Goal: Task Accomplishment & Management: Use online tool/utility

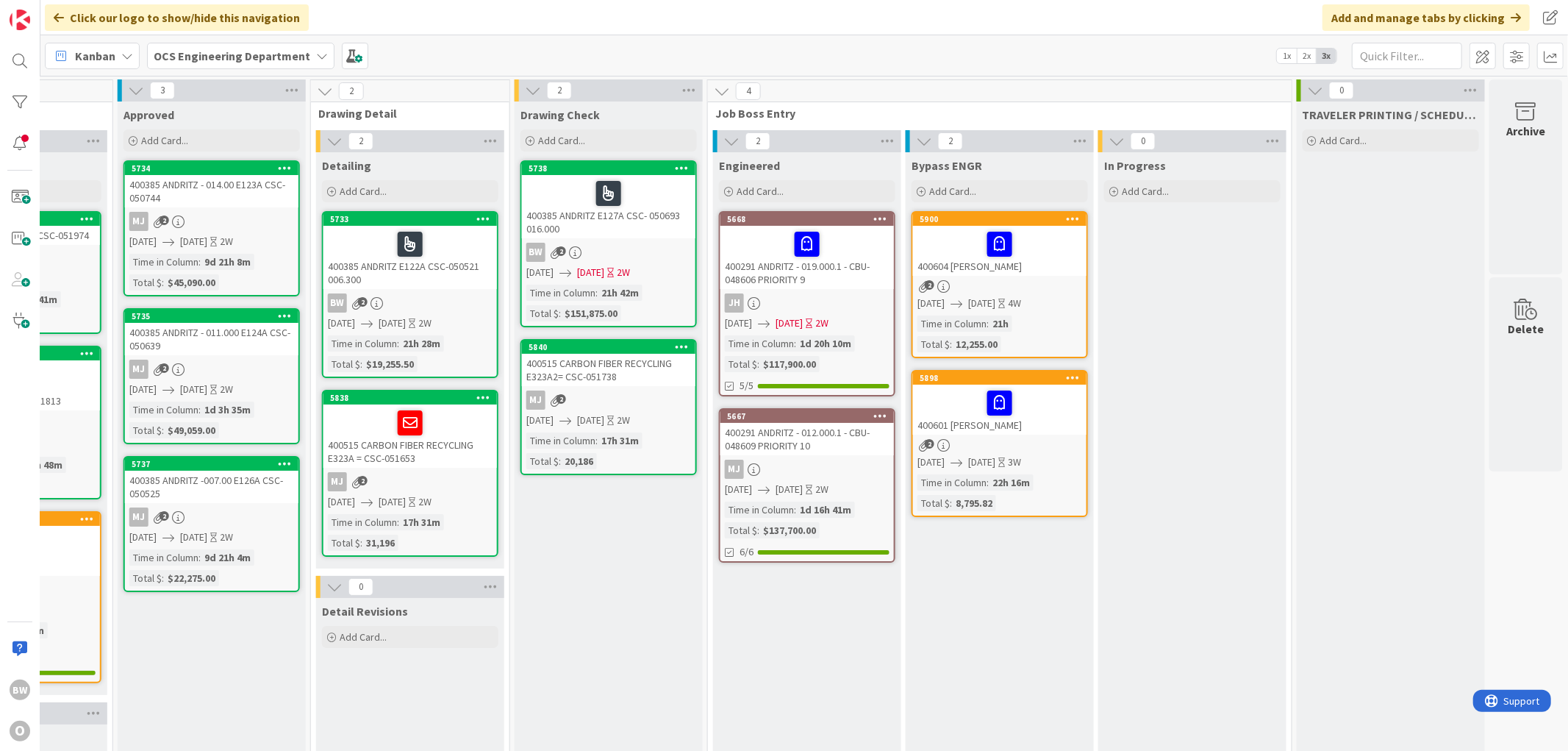
scroll to position [0, 1119]
click at [428, 288] on div "400385 ANDRITZ E122A CSC-050521 006.300" at bounding box center [409, 257] width 173 height 63
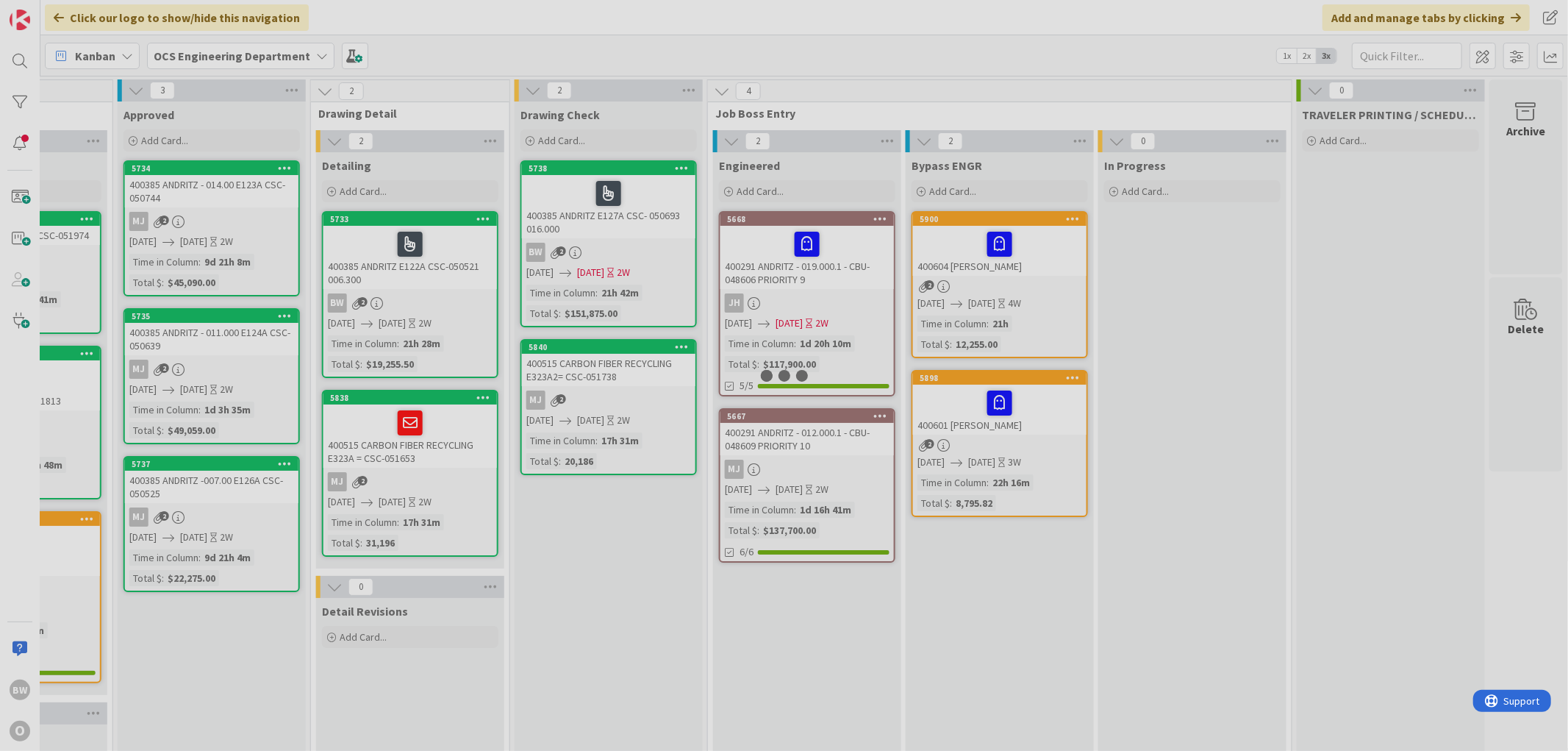
click at [428, 288] on div at bounding box center [784, 376] width 1568 height 751
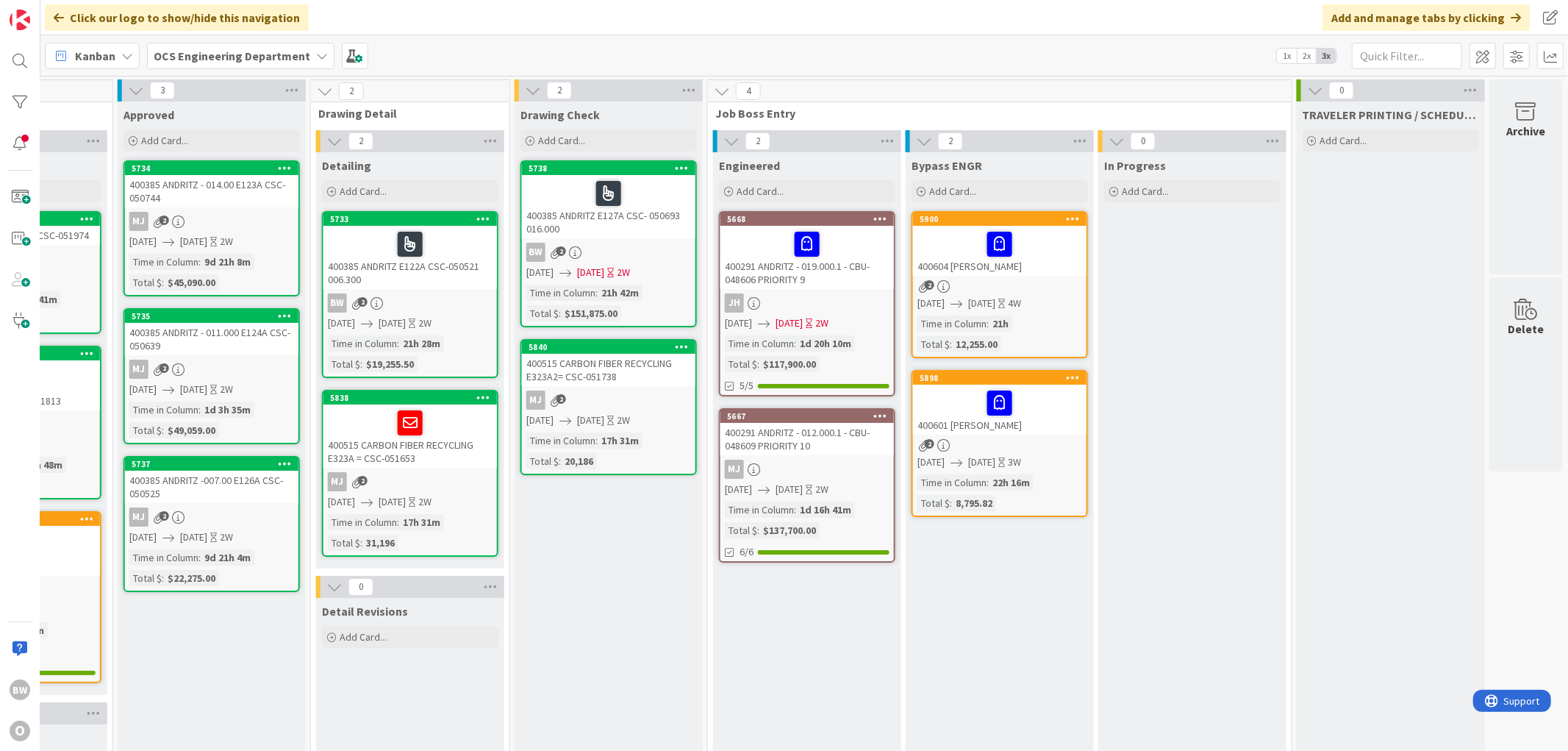
click at [428, 285] on div "400385 ANDRITZ E122A CSC-050521 006.300" at bounding box center [409, 257] width 173 height 63
click at [425, 245] on div at bounding box center [410, 244] width 165 height 31
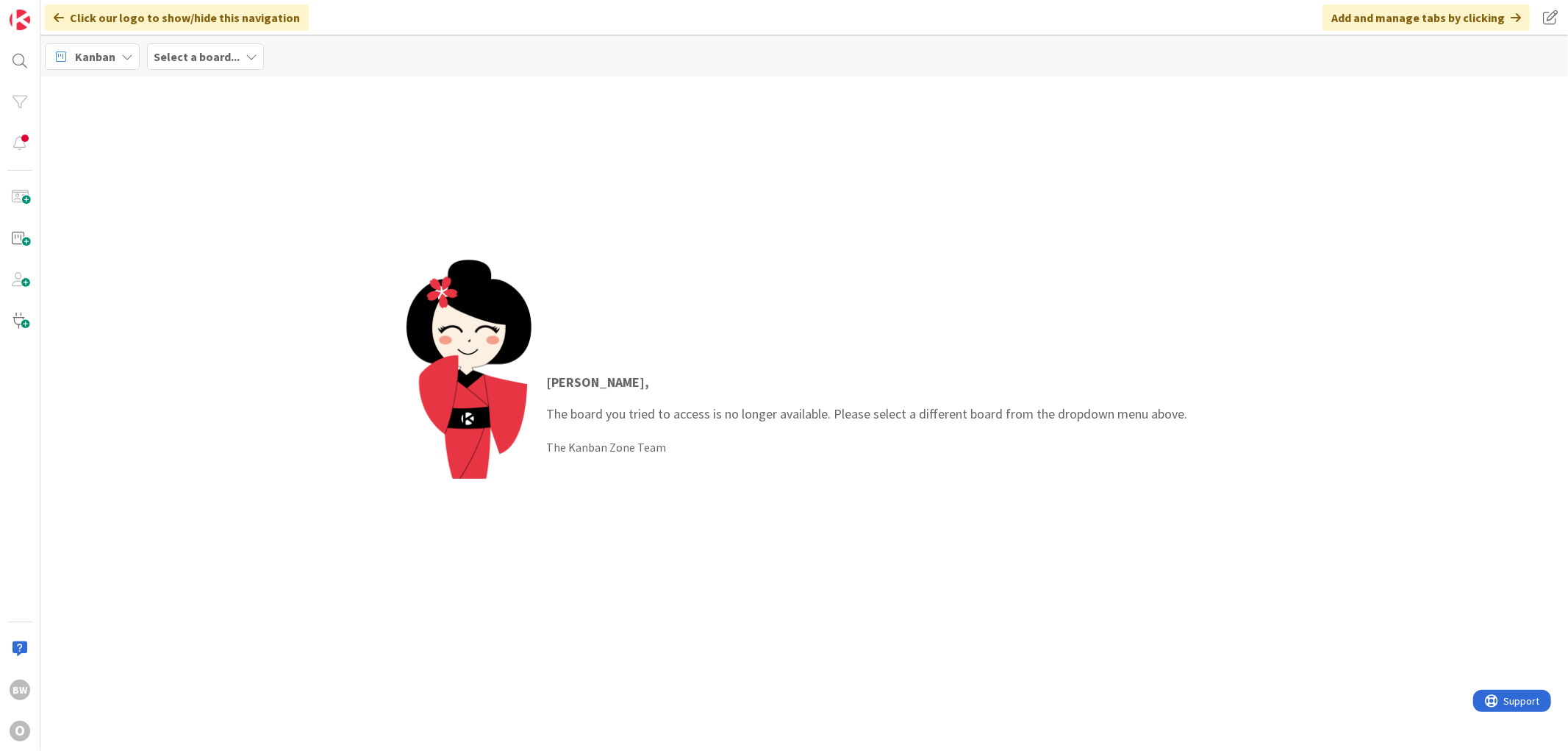
click at [708, 17] on div "Add and manage tabs by clicking" at bounding box center [1426, 17] width 207 height 27
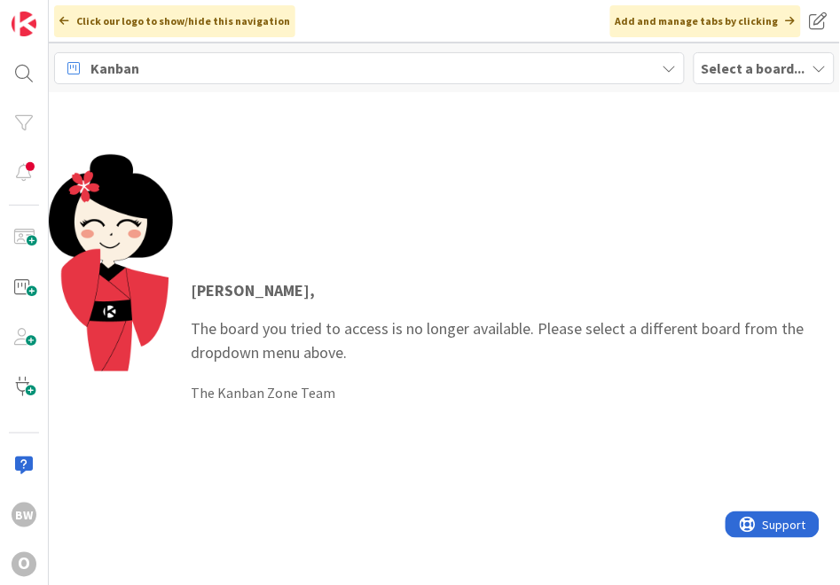
click at [745, 73] on b "Select a board..." at bounding box center [754, 68] width 104 height 18
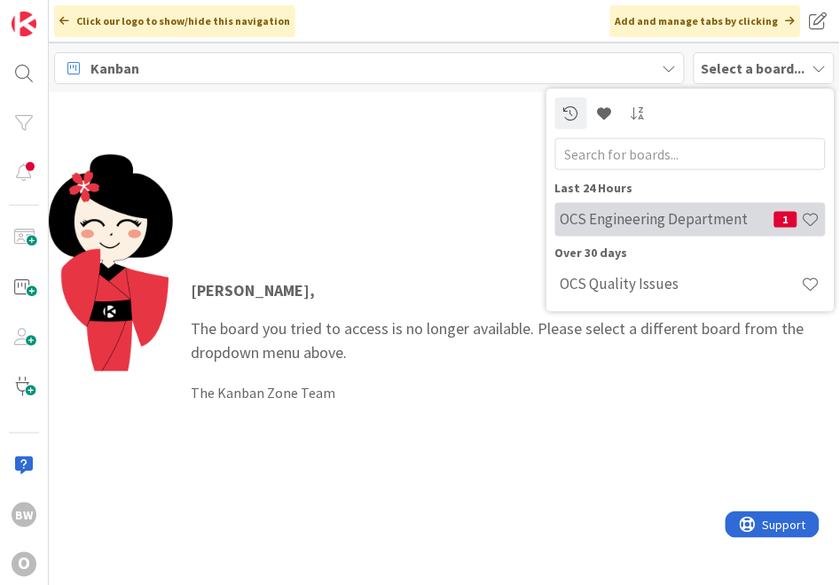
click at [671, 219] on h4 "OCS Engineering Department" at bounding box center [668, 219] width 214 height 18
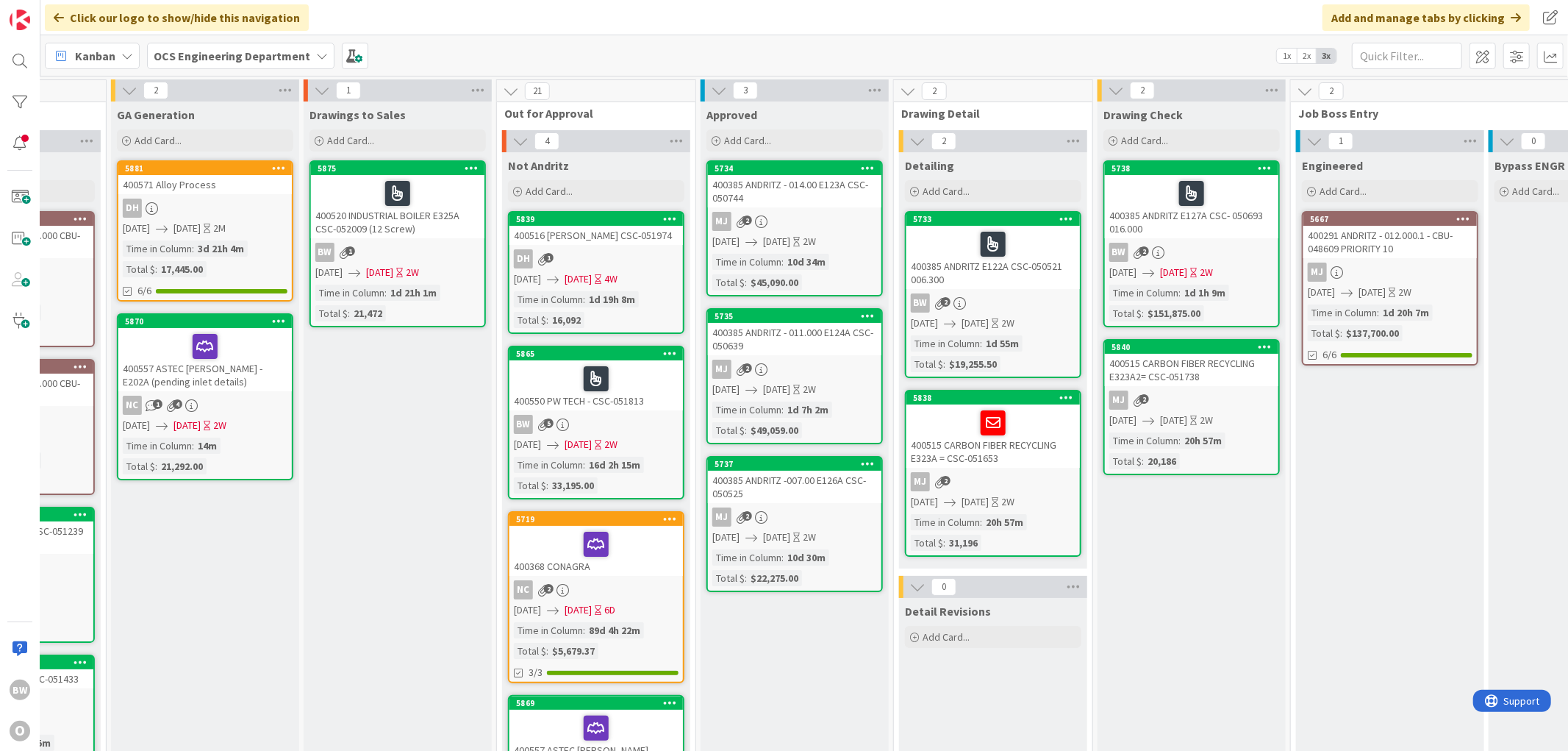
scroll to position [0, 531]
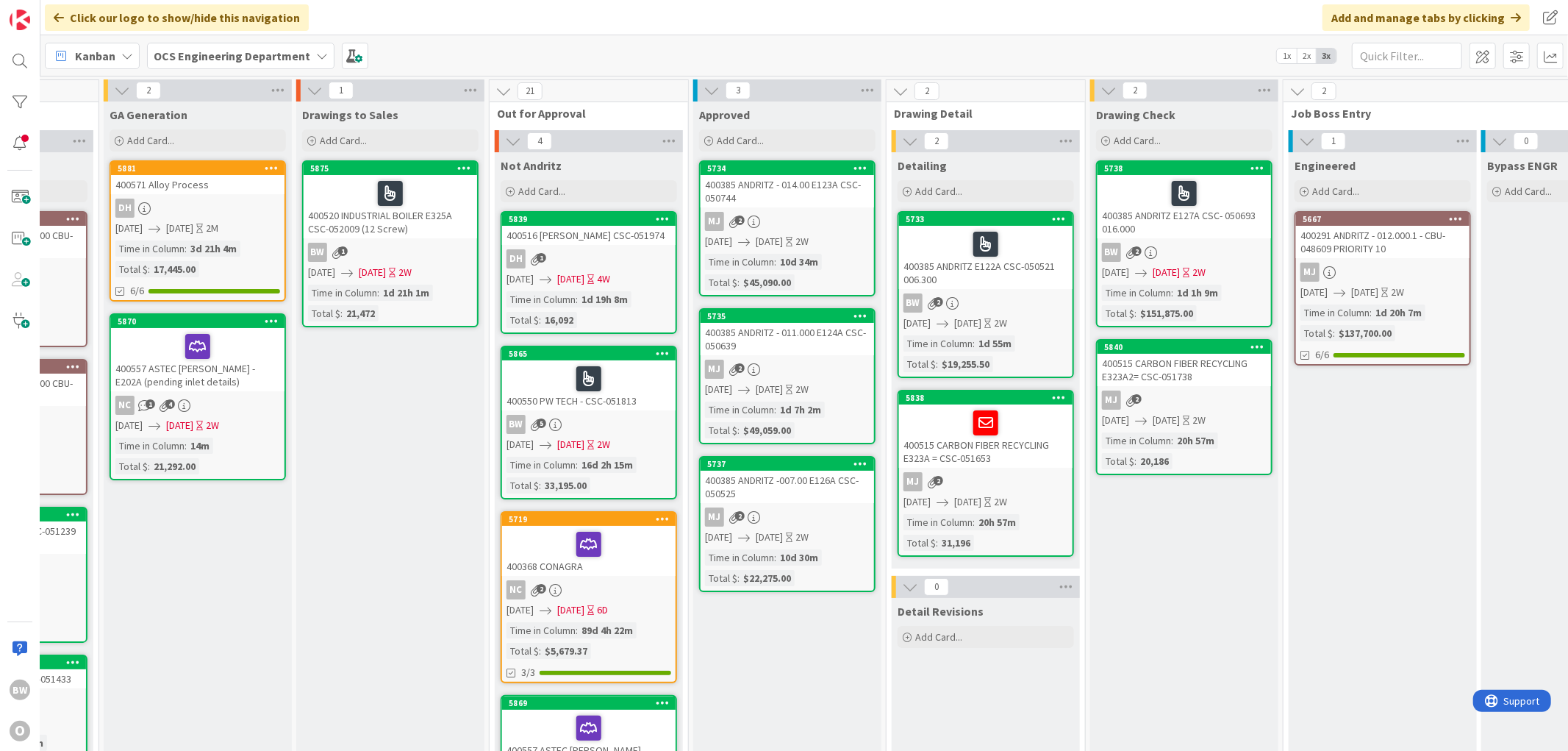
click at [708, 297] on div "BW 2" at bounding box center [985, 303] width 173 height 19
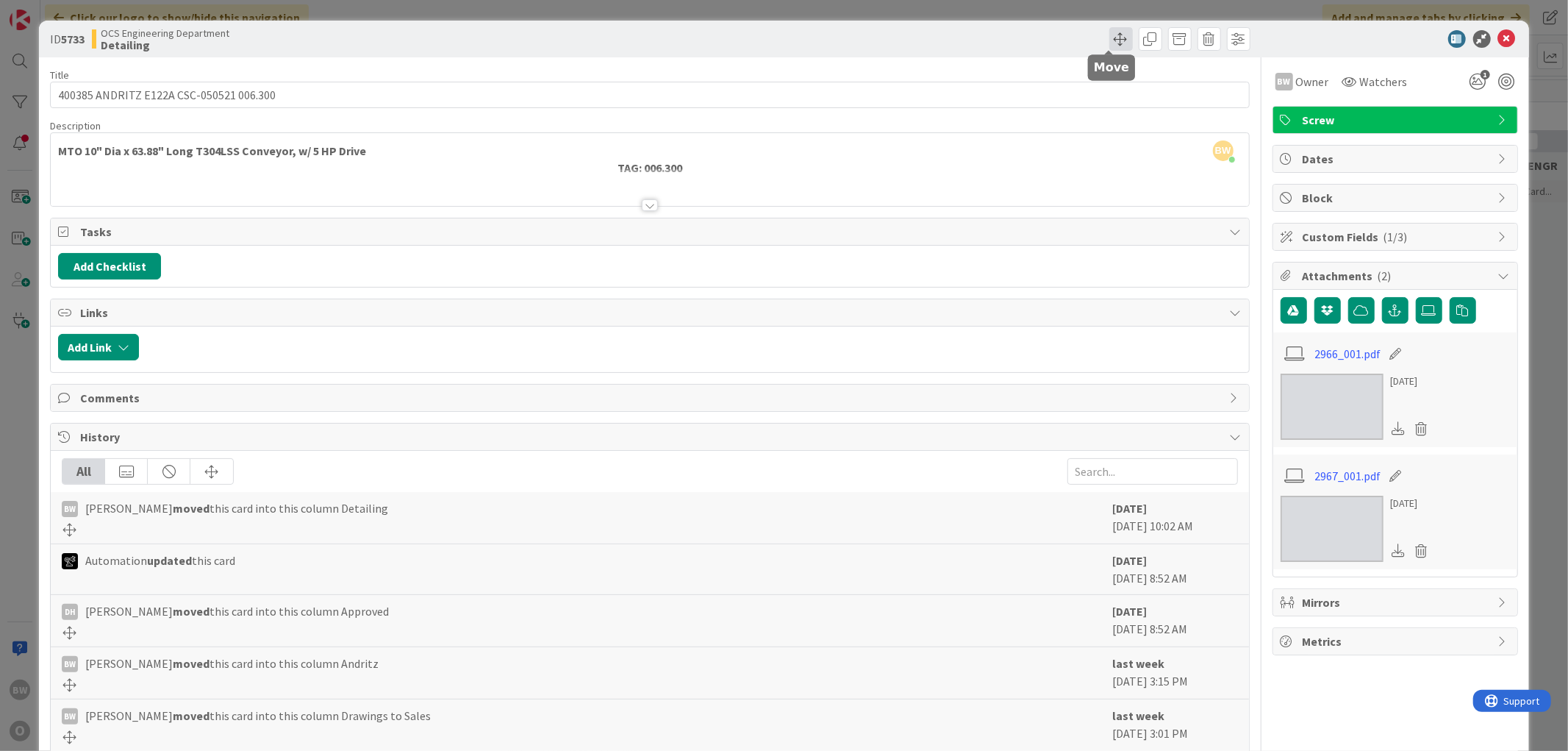
click at [708, 39] on span at bounding box center [1121, 39] width 23 height 23
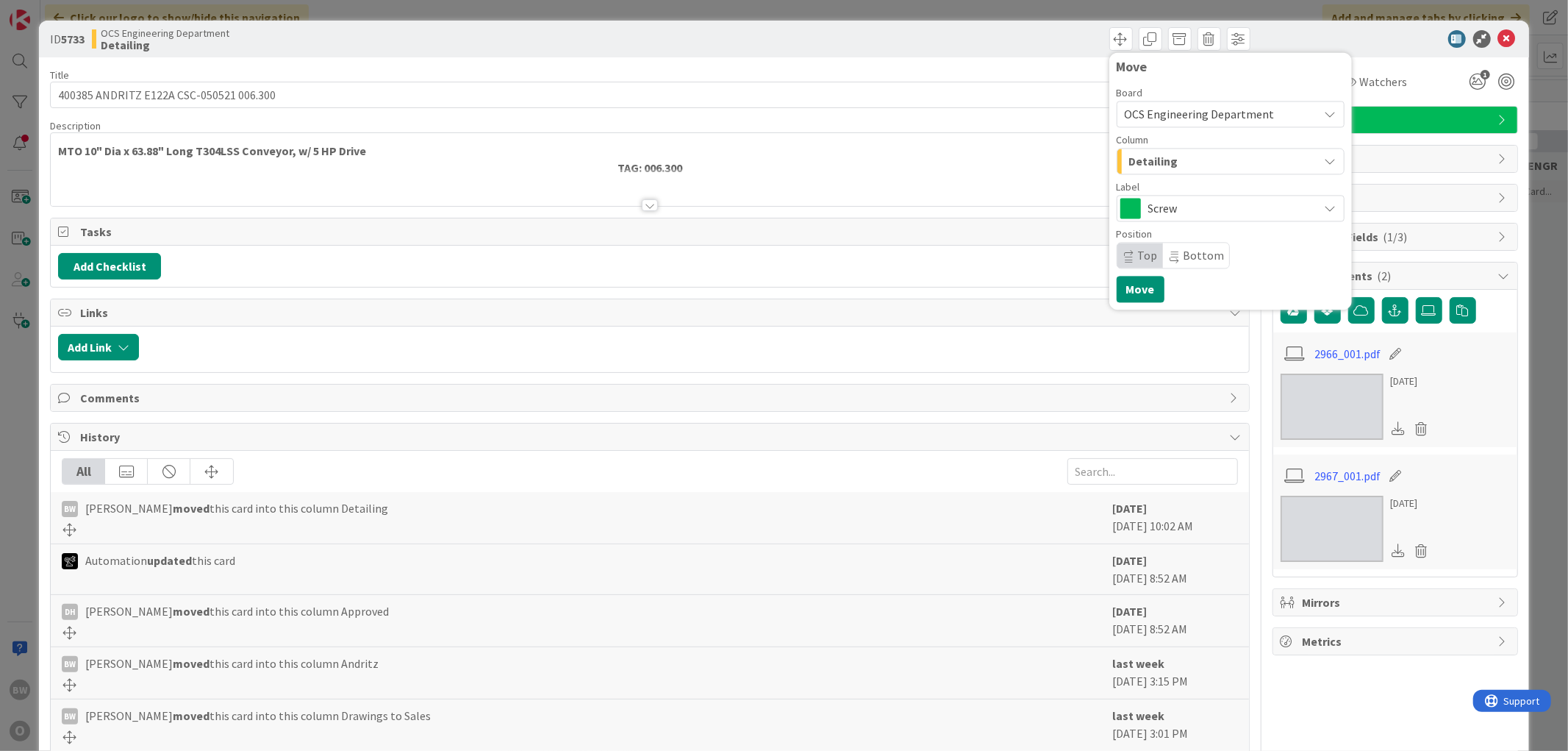
click at [708, 166] on span "Detailing" at bounding box center [1154, 161] width 49 height 19
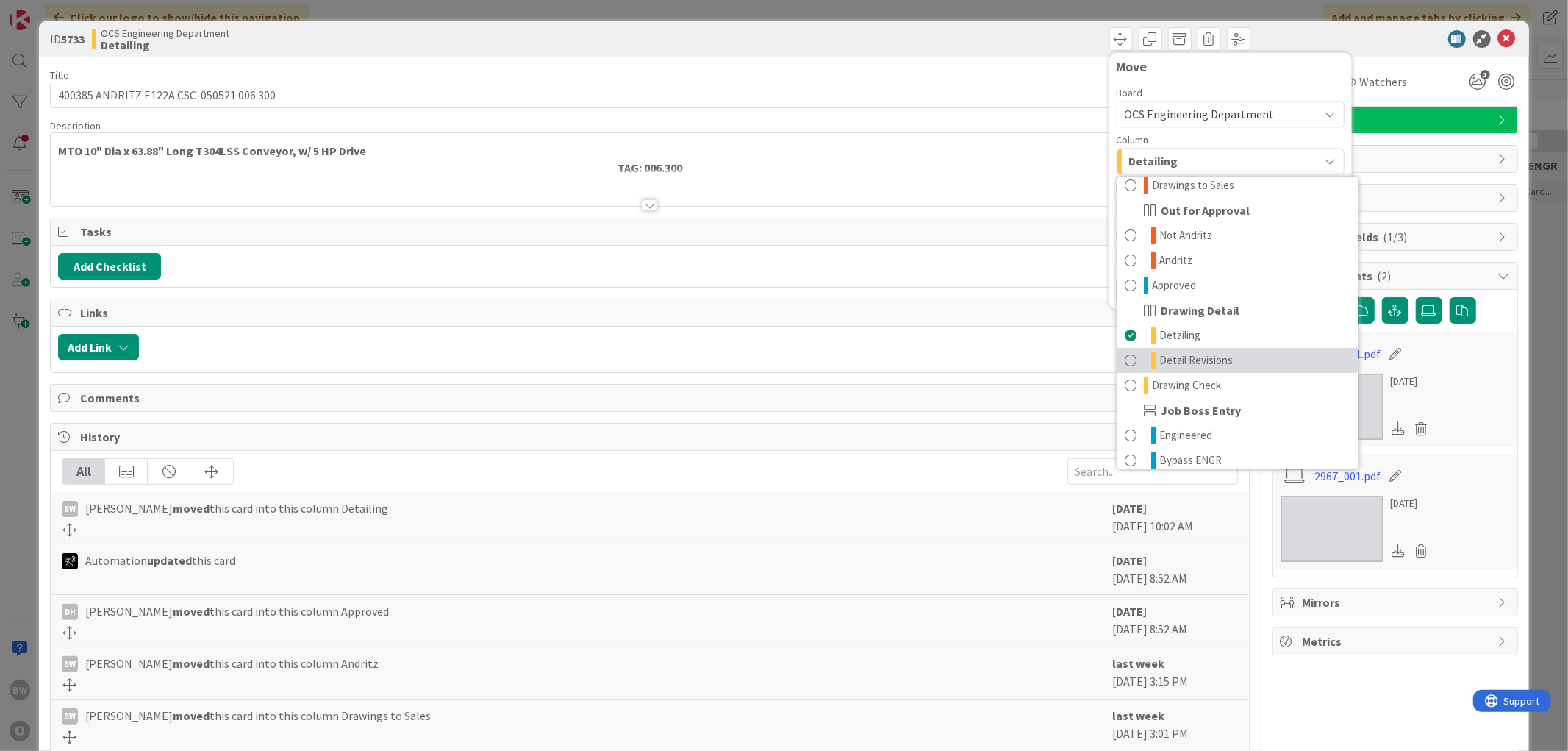
scroll to position [163, 0]
click at [708, 356] on span "Drawing Check" at bounding box center [1186, 356] width 69 height 17
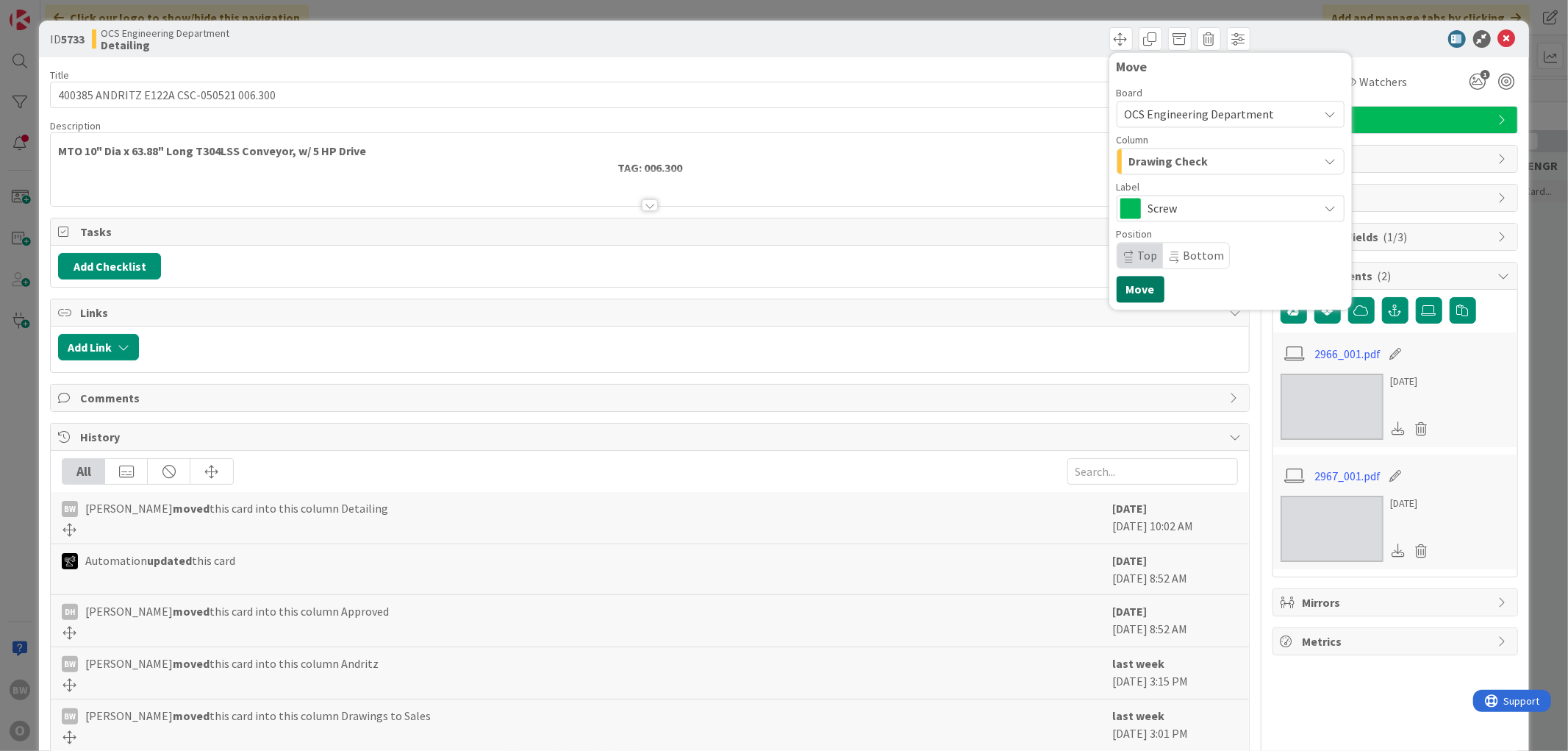
click at [708, 290] on button "Move" at bounding box center [1141, 289] width 48 height 27
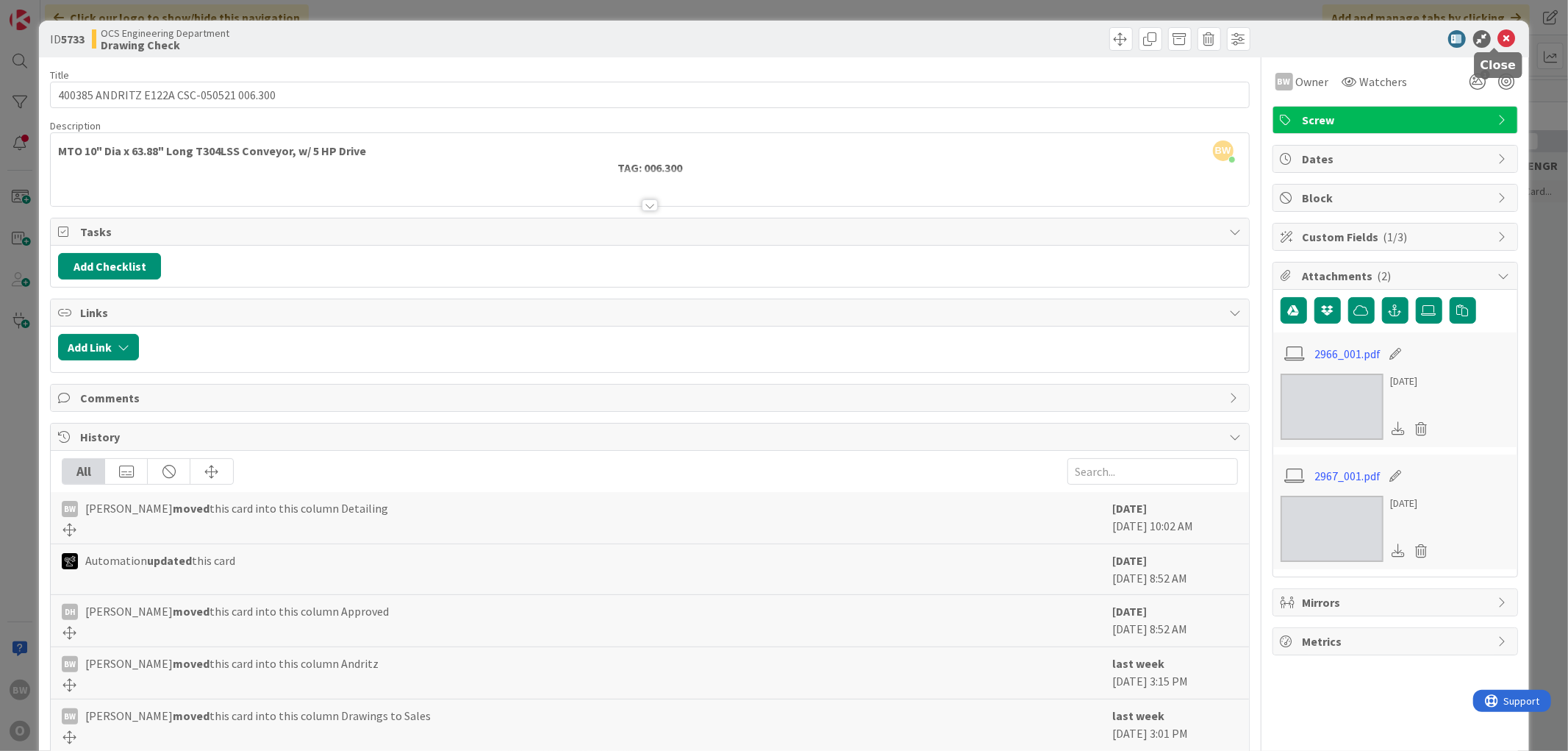
click at [708, 41] on icon at bounding box center [1507, 38] width 17 height 17
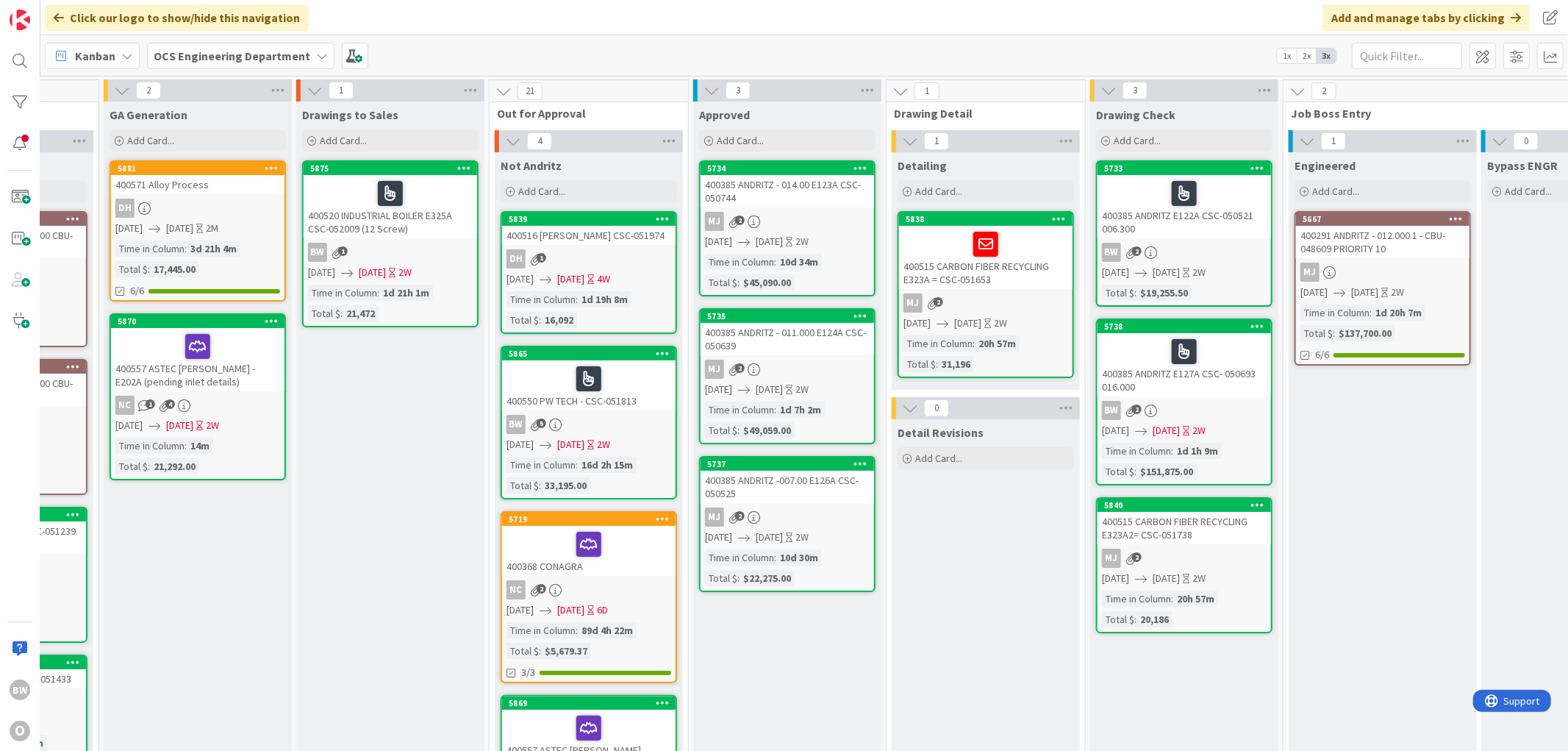
click at [708, 485] on div "MJ 2" at bounding box center [786, 516] width 173 height 19
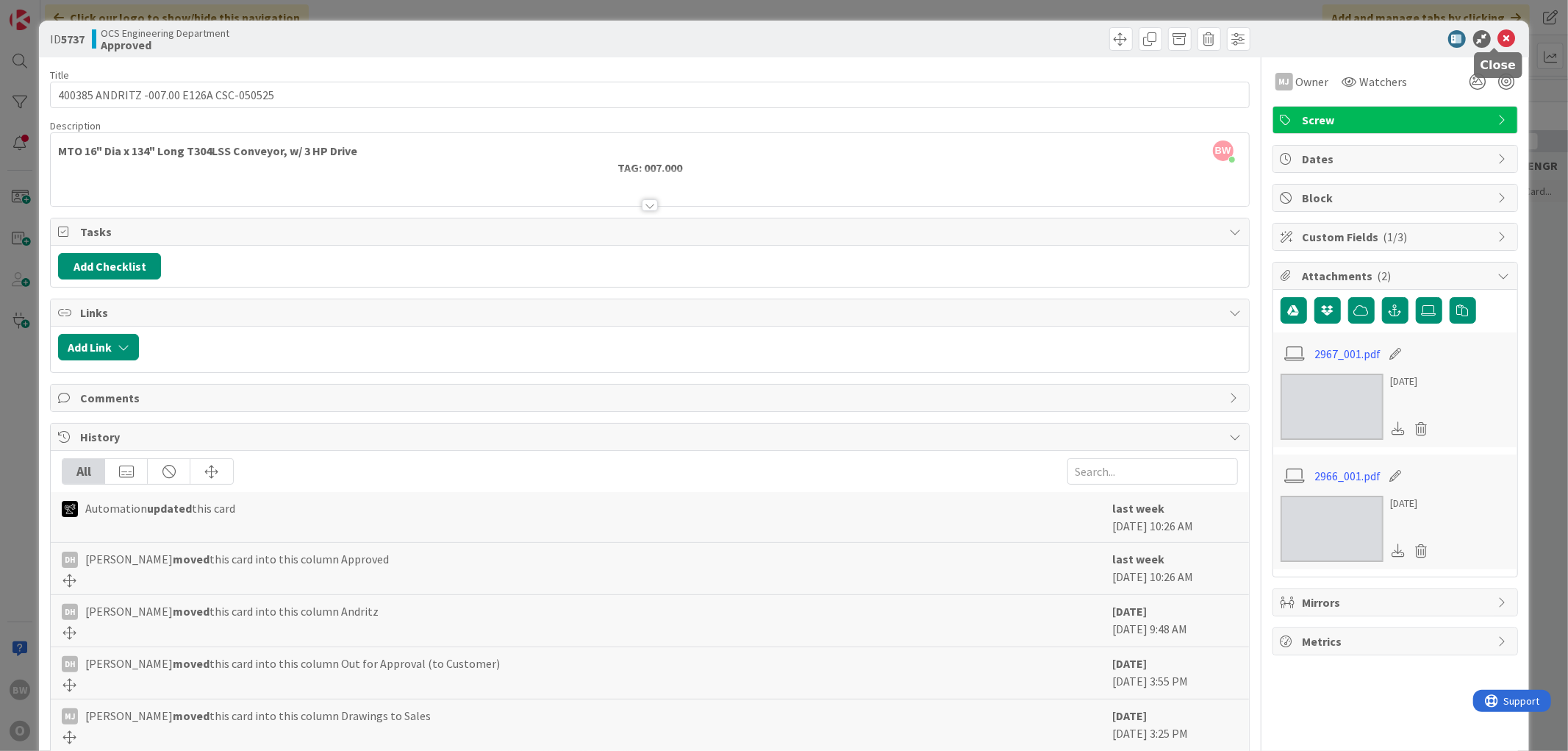
click at [708, 40] on icon at bounding box center [1507, 38] width 17 height 17
